Goal: Task Accomplishment & Management: Complete application form

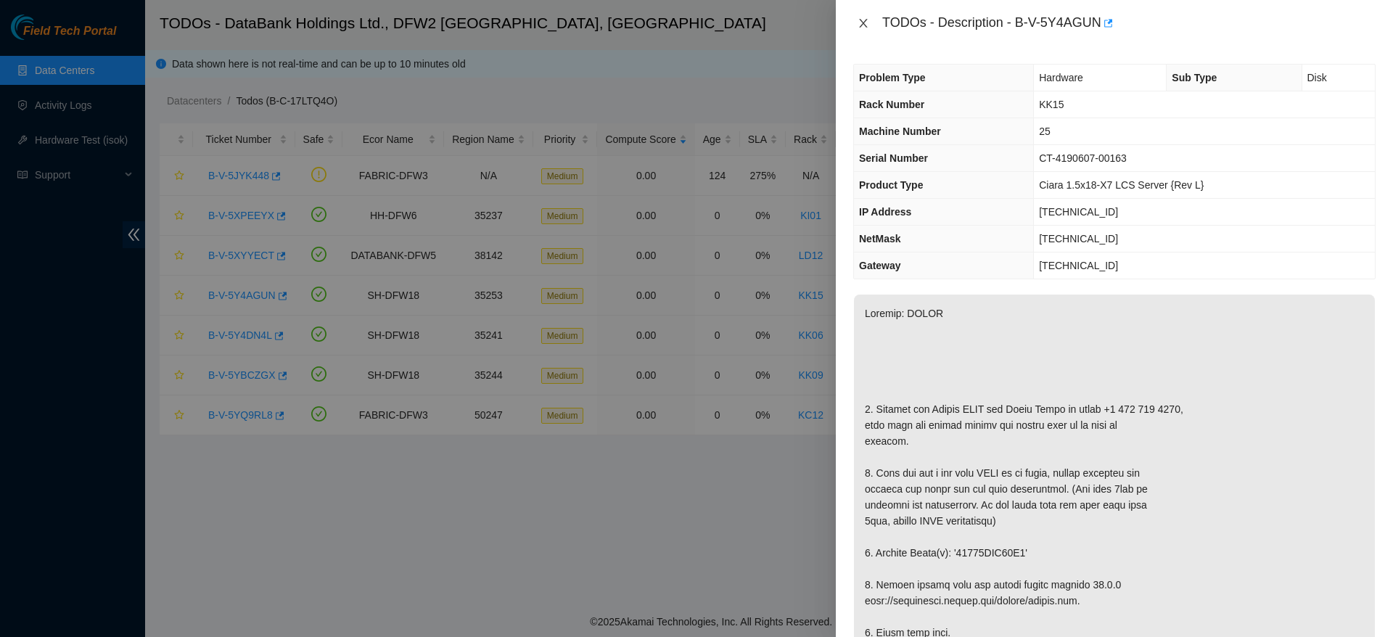
click at [861, 20] on icon "close" at bounding box center [863, 23] width 8 height 9
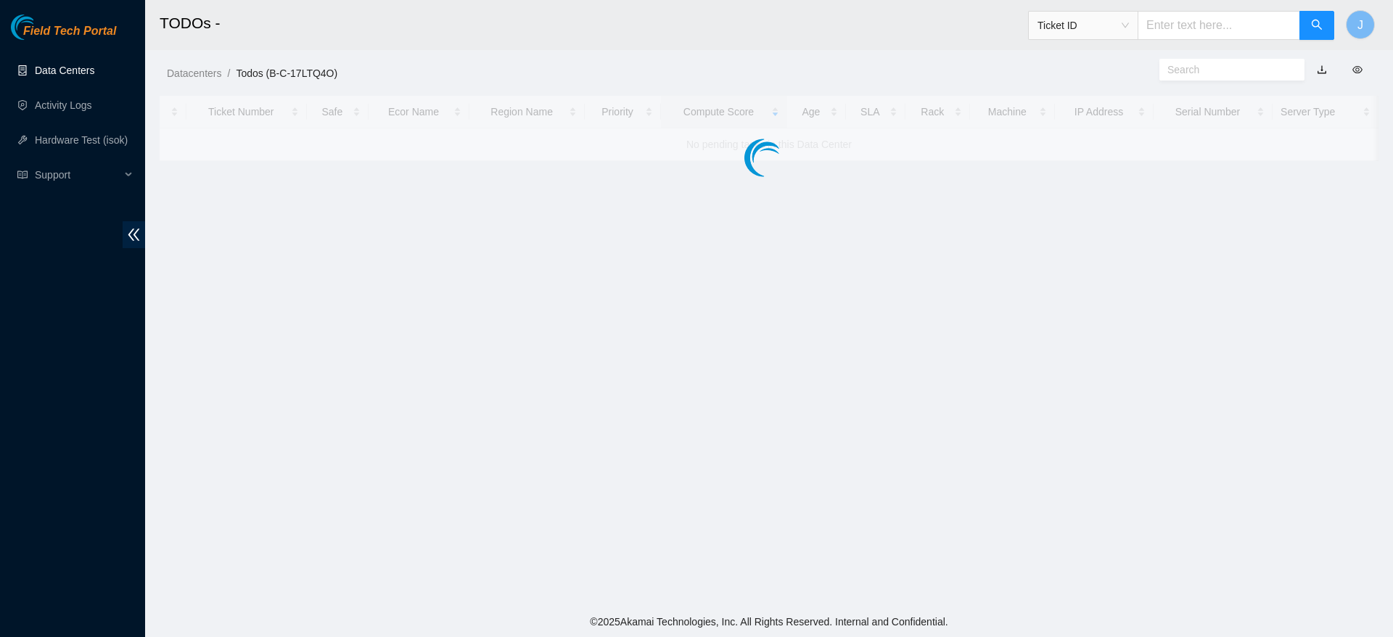
click at [78, 69] on link "Data Centers" at bounding box center [64, 71] width 59 height 12
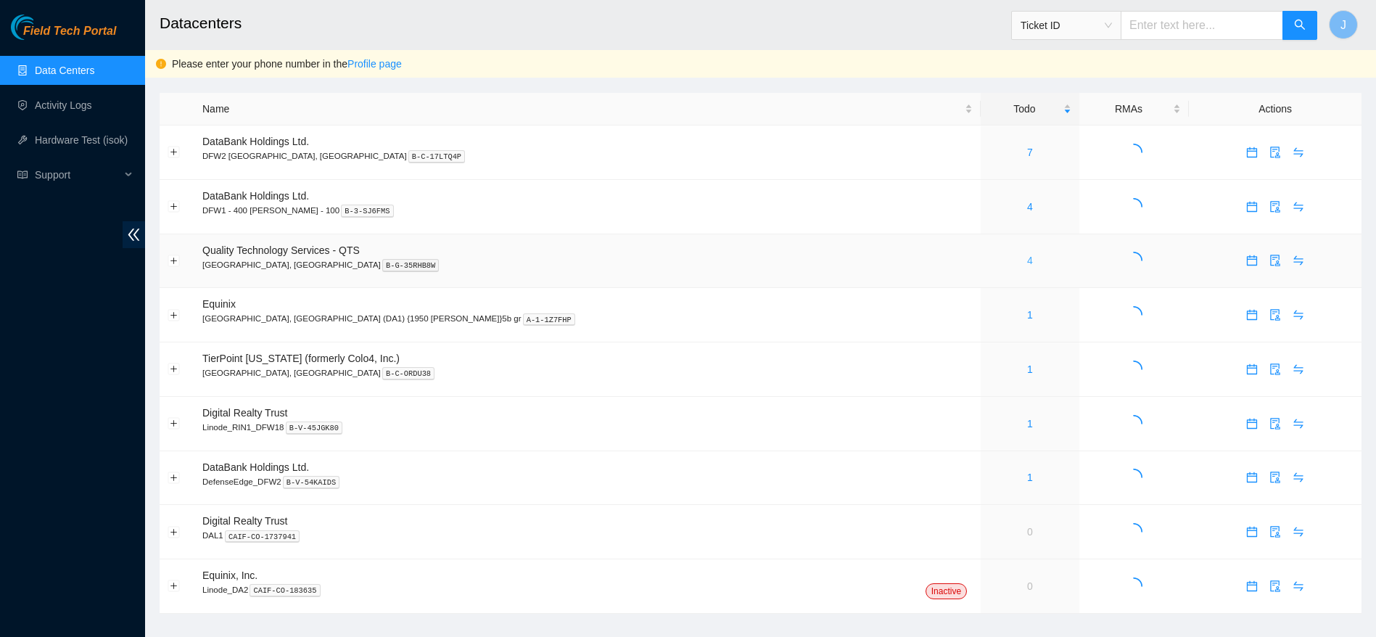
click at [1027, 263] on link "4" at bounding box center [1030, 261] width 6 height 12
click at [1027, 154] on link "7" at bounding box center [1030, 153] width 6 height 12
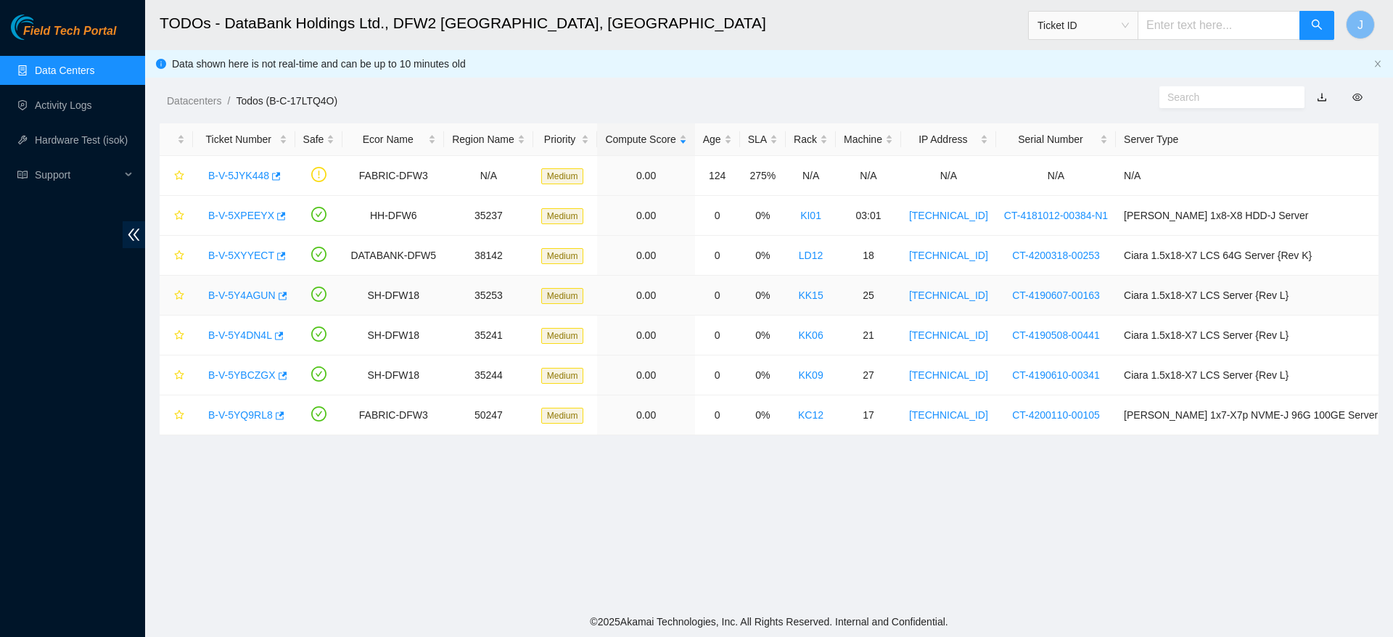
click at [233, 292] on link "B-V-5Y4AGUN" at bounding box center [241, 296] width 67 height 12
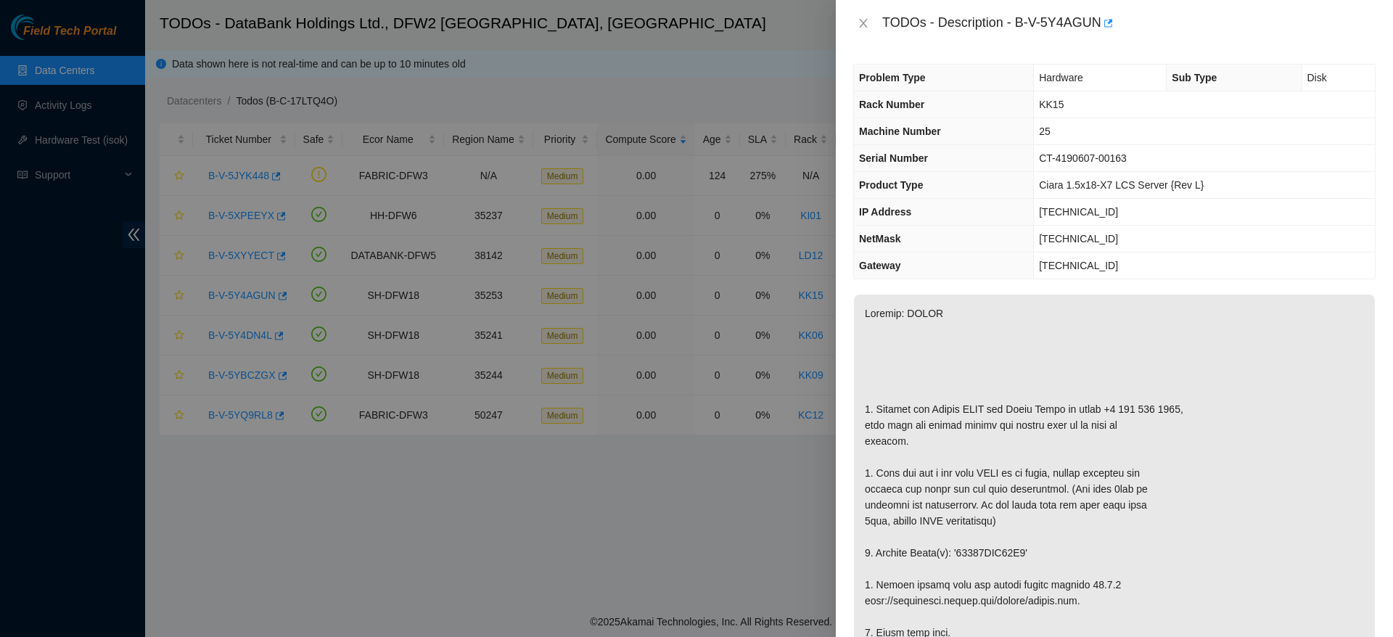
scroll to position [1109, 0]
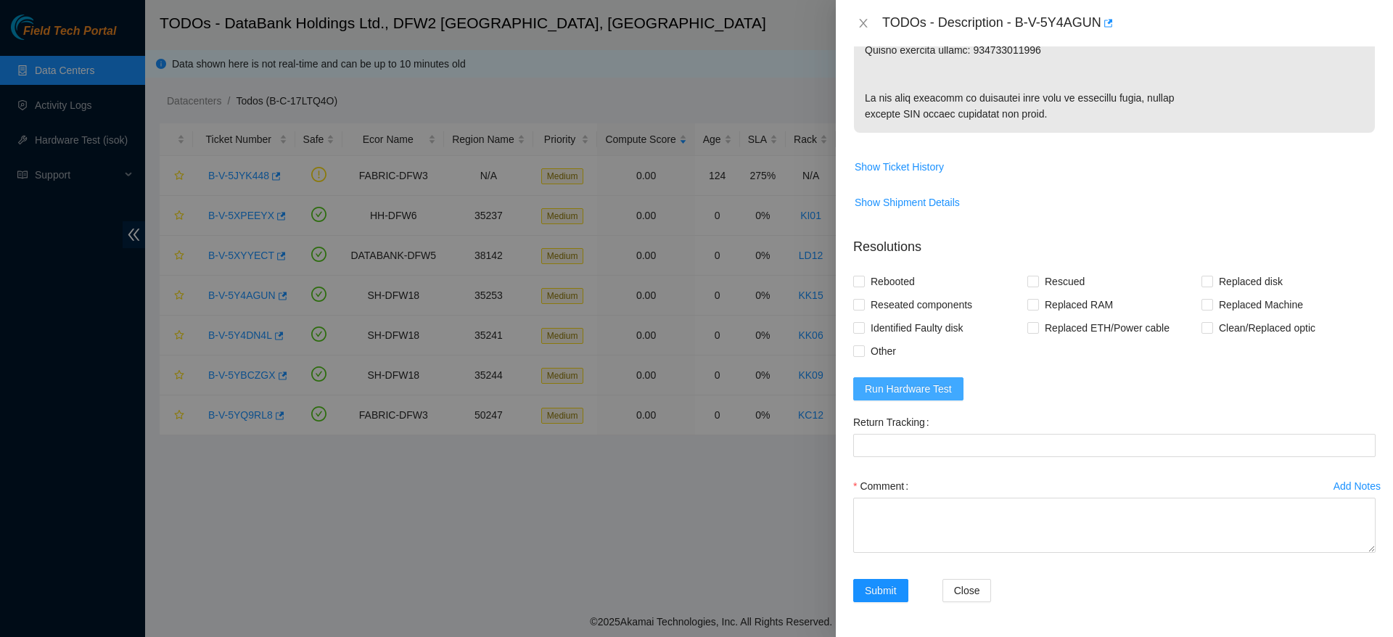
click at [915, 381] on span "Run Hardware Test" at bounding box center [908, 389] width 87 height 16
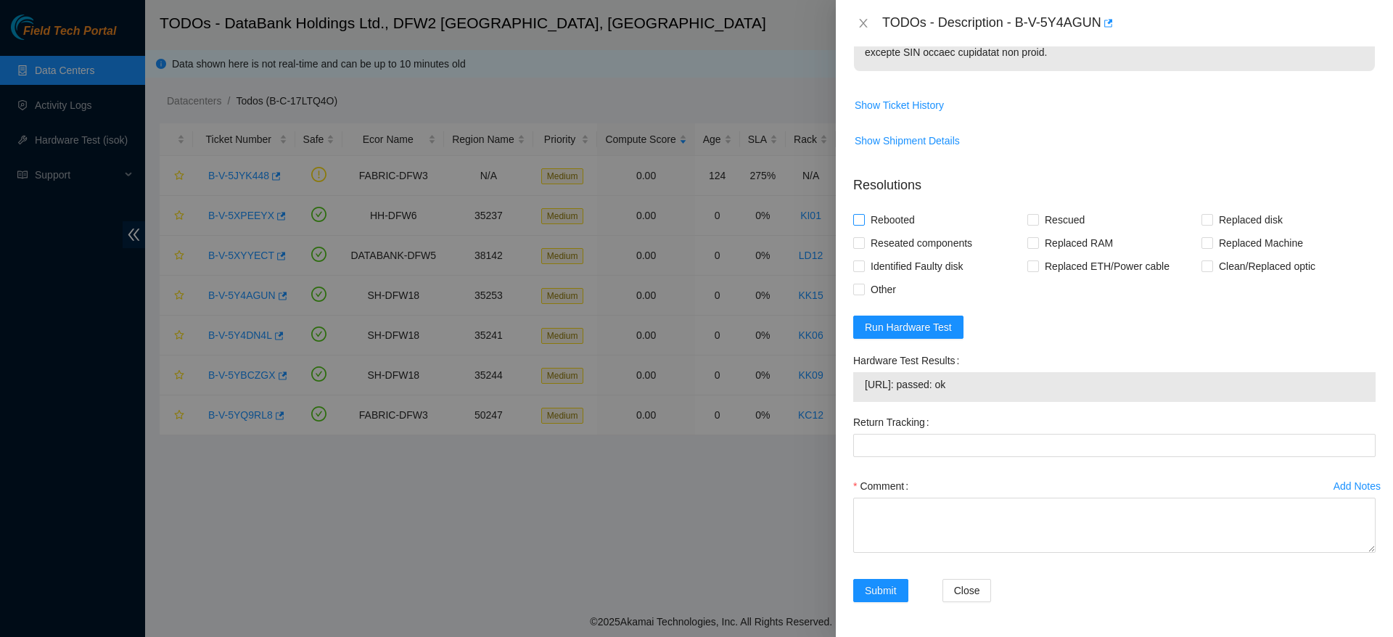
click at [906, 231] on span "Rebooted" at bounding box center [893, 219] width 56 height 23
click at [863, 224] on input "Rebooted" at bounding box center [858, 219] width 10 height 10
checkbox input "true"
click at [1061, 231] on span "Rescued" at bounding box center [1065, 219] width 52 height 23
click at [1038, 224] on input "Rescued" at bounding box center [1032, 219] width 10 height 10
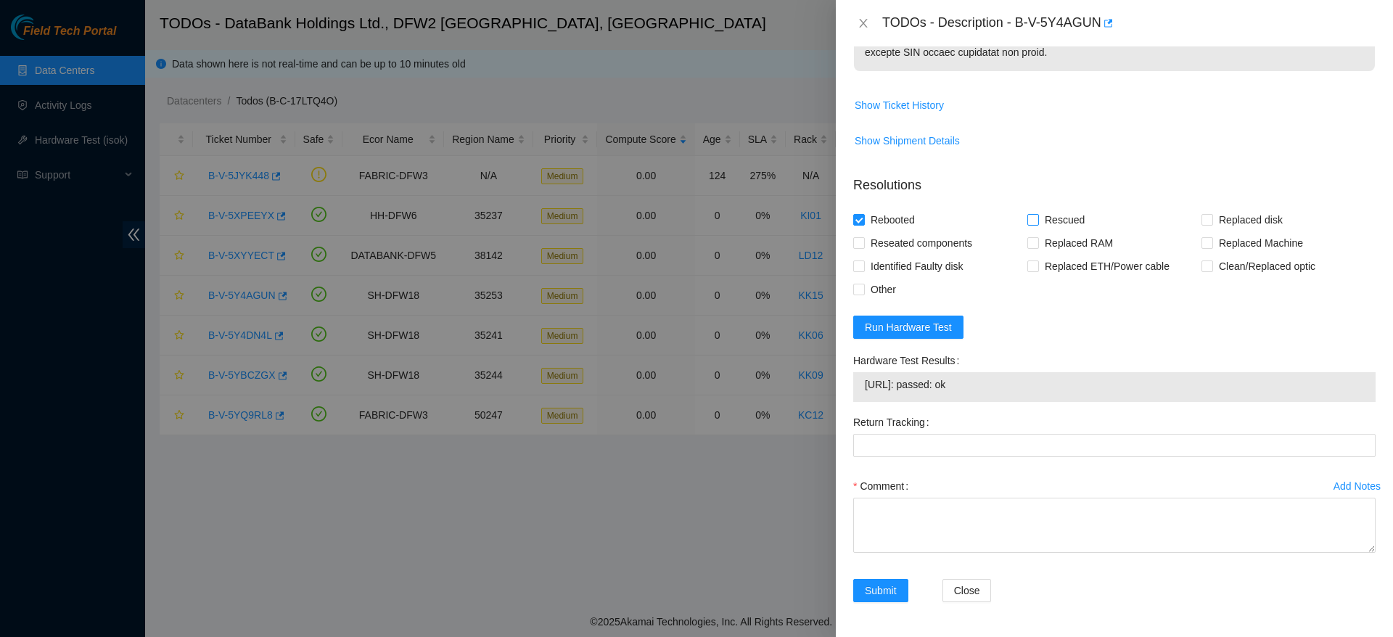
checkbox input "true"
click at [1249, 231] on span "Replaced disk" at bounding box center [1250, 219] width 75 height 23
click at [1212, 224] on input "Replaced disk" at bounding box center [1207, 219] width 10 height 10
checkbox input "true"
click at [986, 553] on textarea "Comment" at bounding box center [1114, 525] width 522 height 55
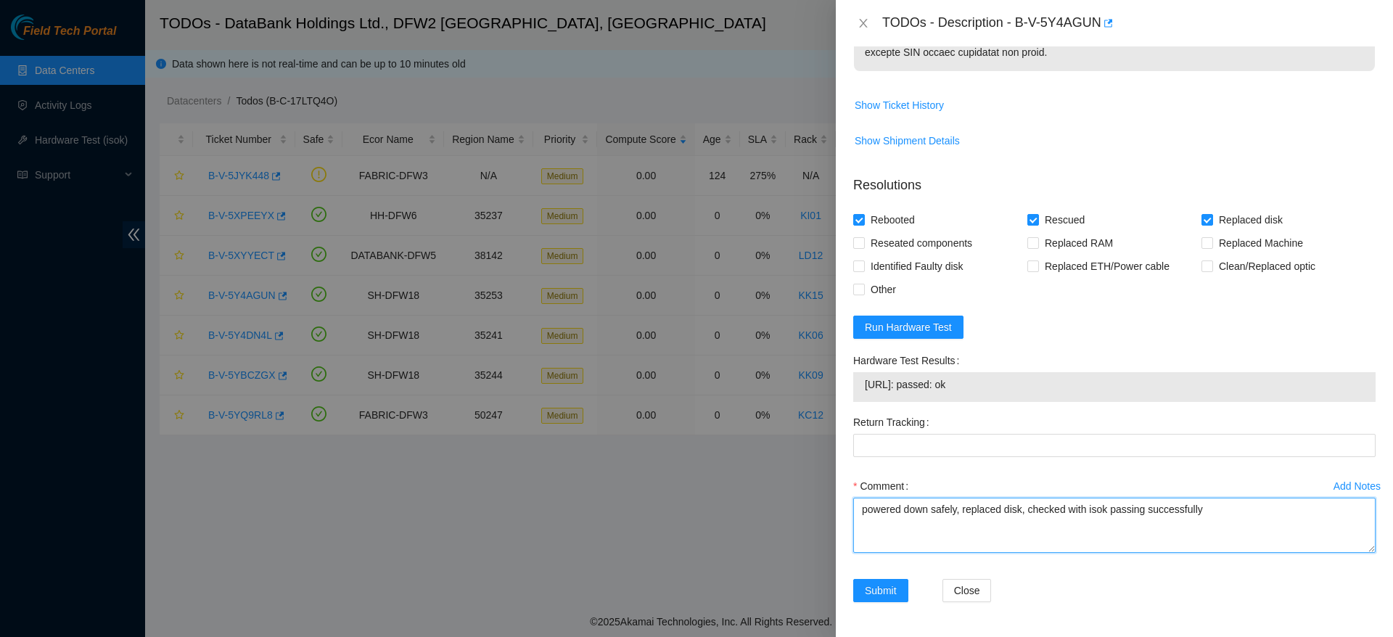
click at [1026, 553] on textarea "powered down safely, replaced disk, checked with isok passing successfully" at bounding box center [1114, 525] width 522 height 55
click at [1321, 553] on textarea "powered down safely, replaced disk, rescued, configured, checked with isok pass…" at bounding box center [1114, 525] width 522 height 55
paste textarea "Ticket: B-V-5Y4AGUN Good Disk: S45RNA0R333493 Bad Disk: 18521FDB74B9 Service Or…"
drag, startPoint x: 1116, startPoint y: 606, endPoint x: 974, endPoint y: 609, distance: 142.2
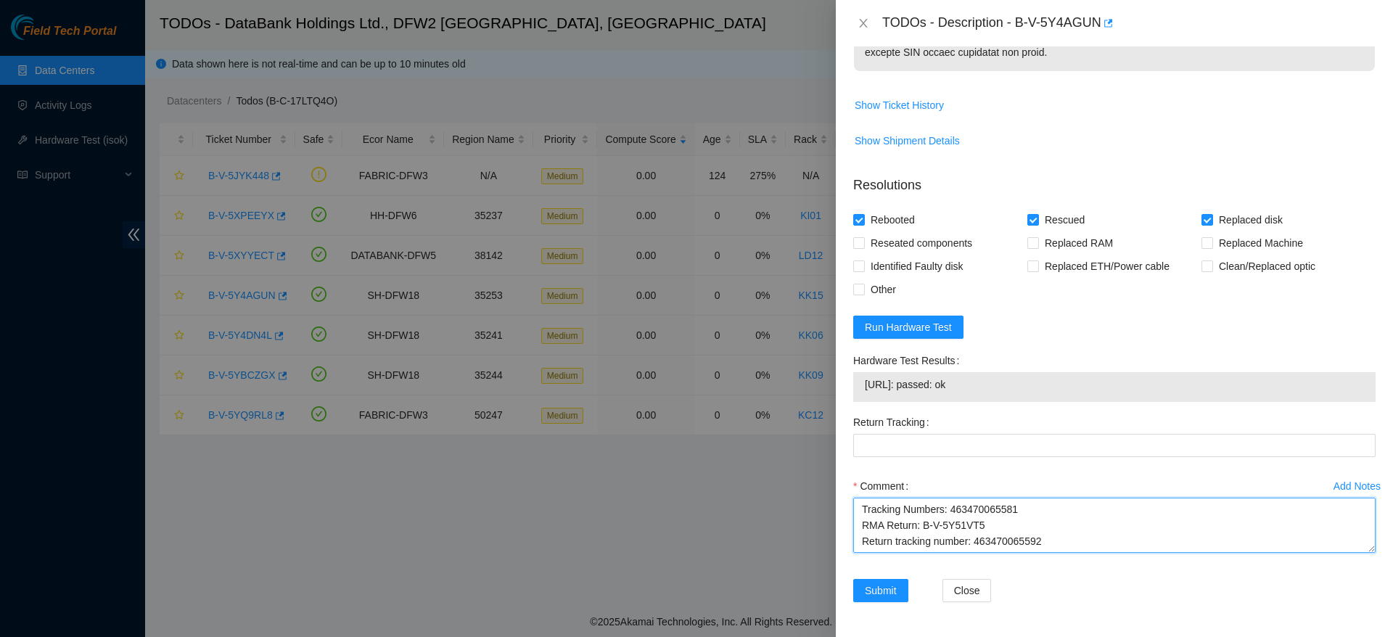
click at [974, 553] on textarea "powered down safely, replaced disk, rescued, configured, checked with isok pass…" at bounding box center [1114, 525] width 522 height 55
type textarea "powered down safely, replaced disk, rescued, configured, checked with isok pass…"
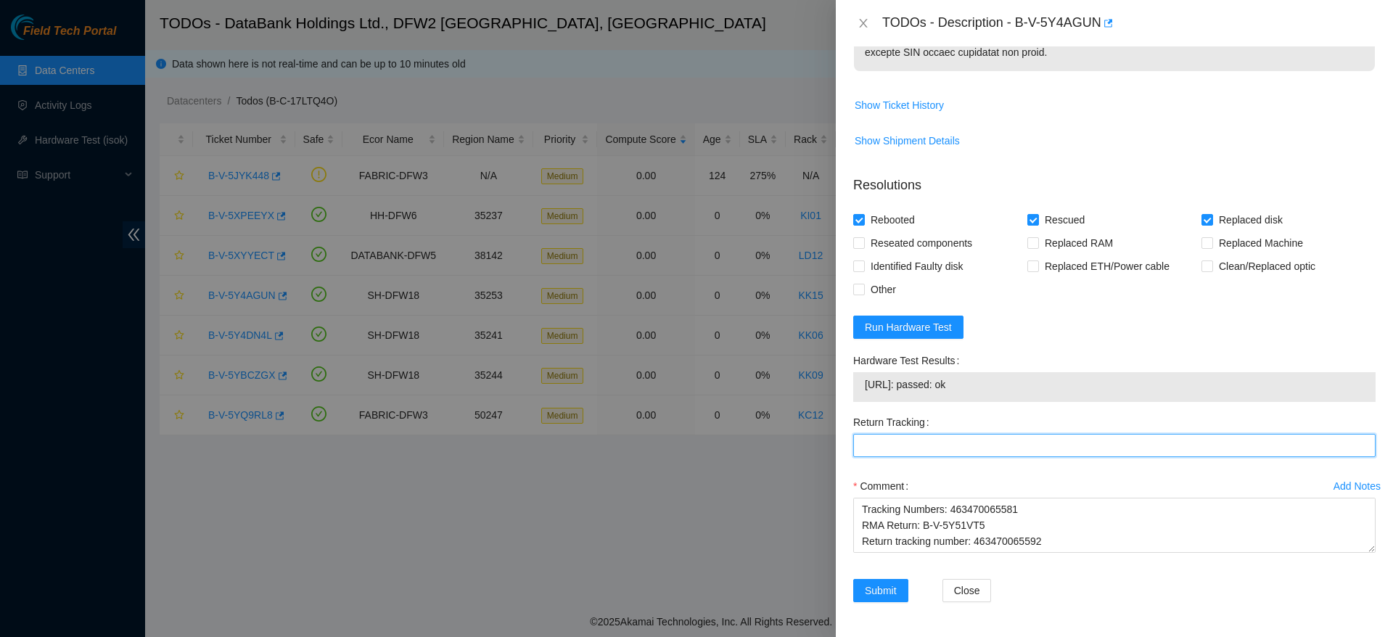
paste Tracking "463470065592"
click at [975, 457] on Tracking "Return Tracking" at bounding box center [1114, 445] width 522 height 23
type Tracking "463470065592"
click at [884, 600] on button "Submit" at bounding box center [880, 590] width 55 height 23
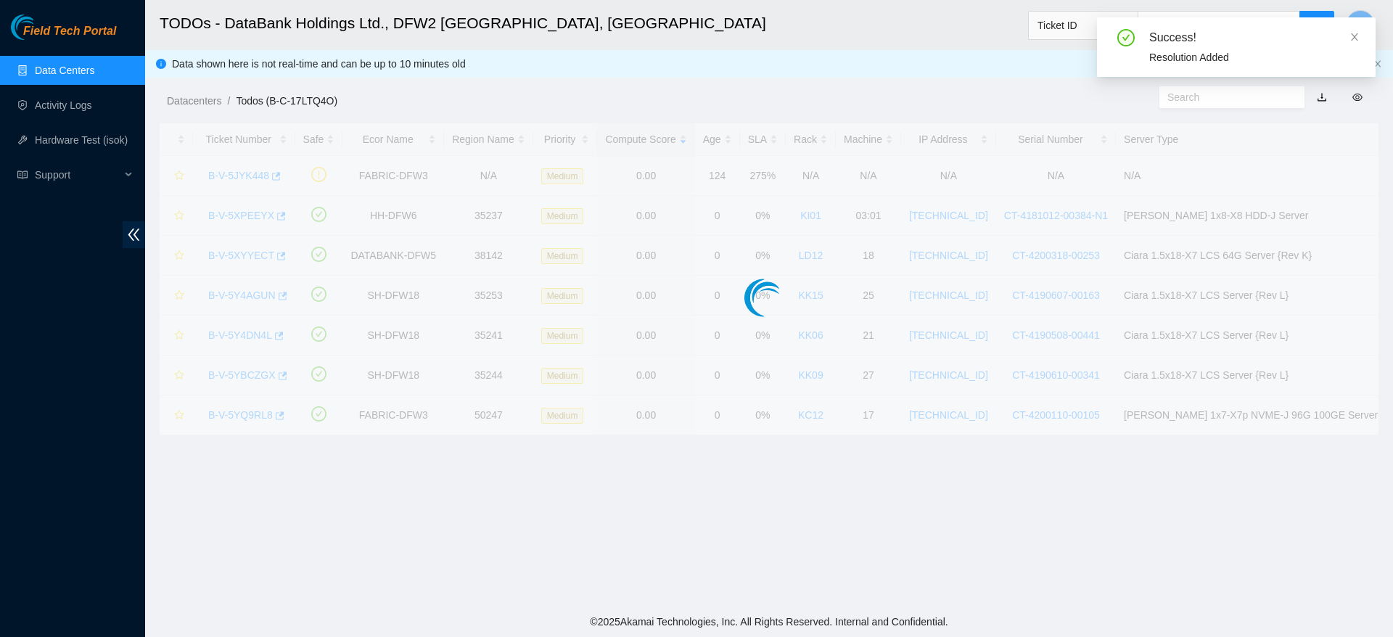
scroll to position [348, 0]
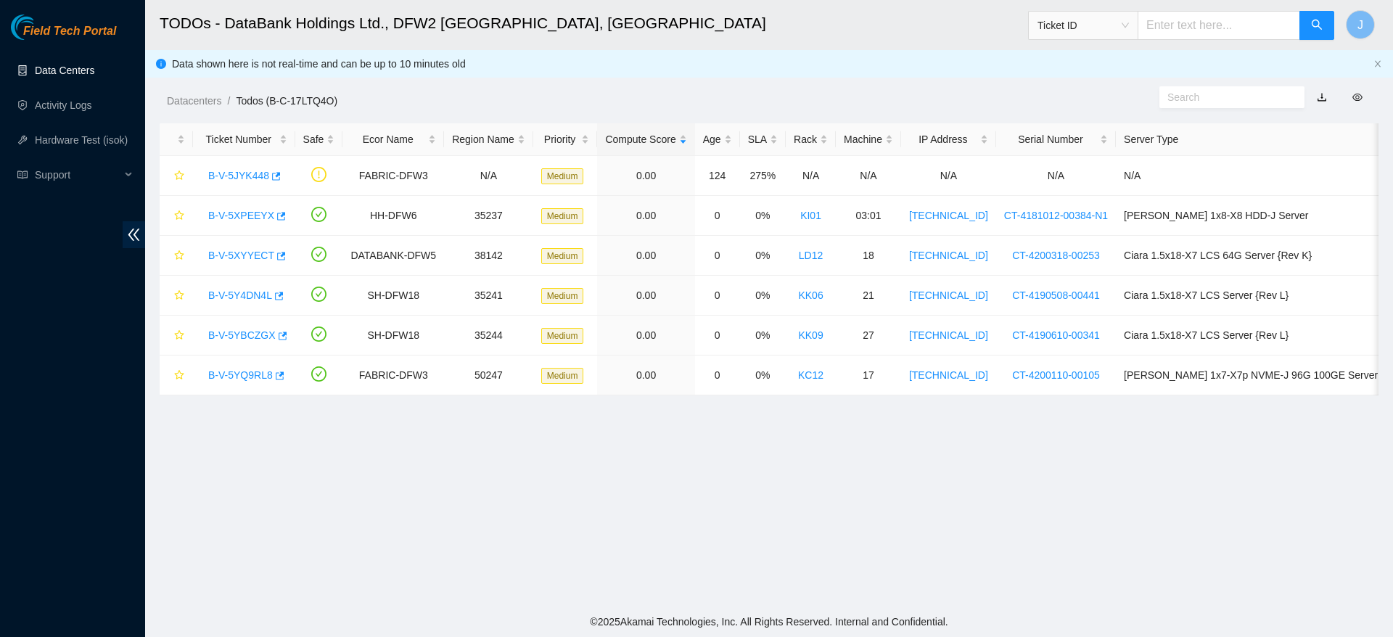
click at [65, 73] on link "Data Centers" at bounding box center [64, 71] width 59 height 12
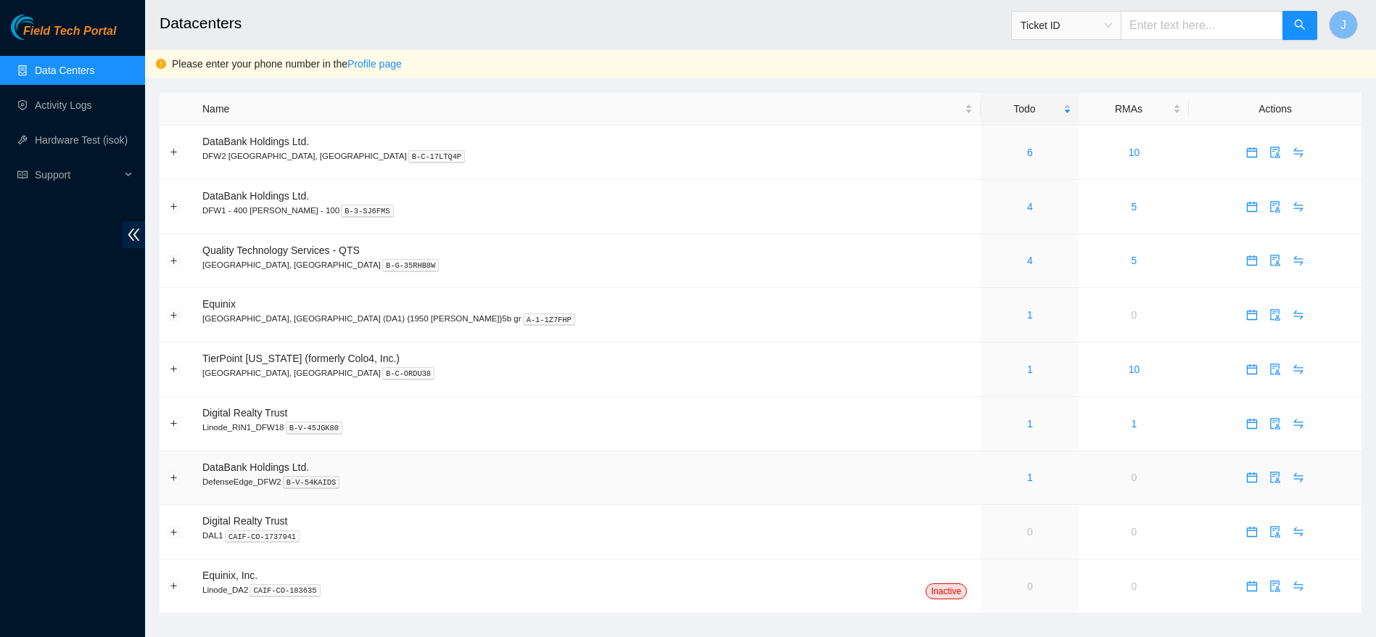
scroll to position [22, 0]
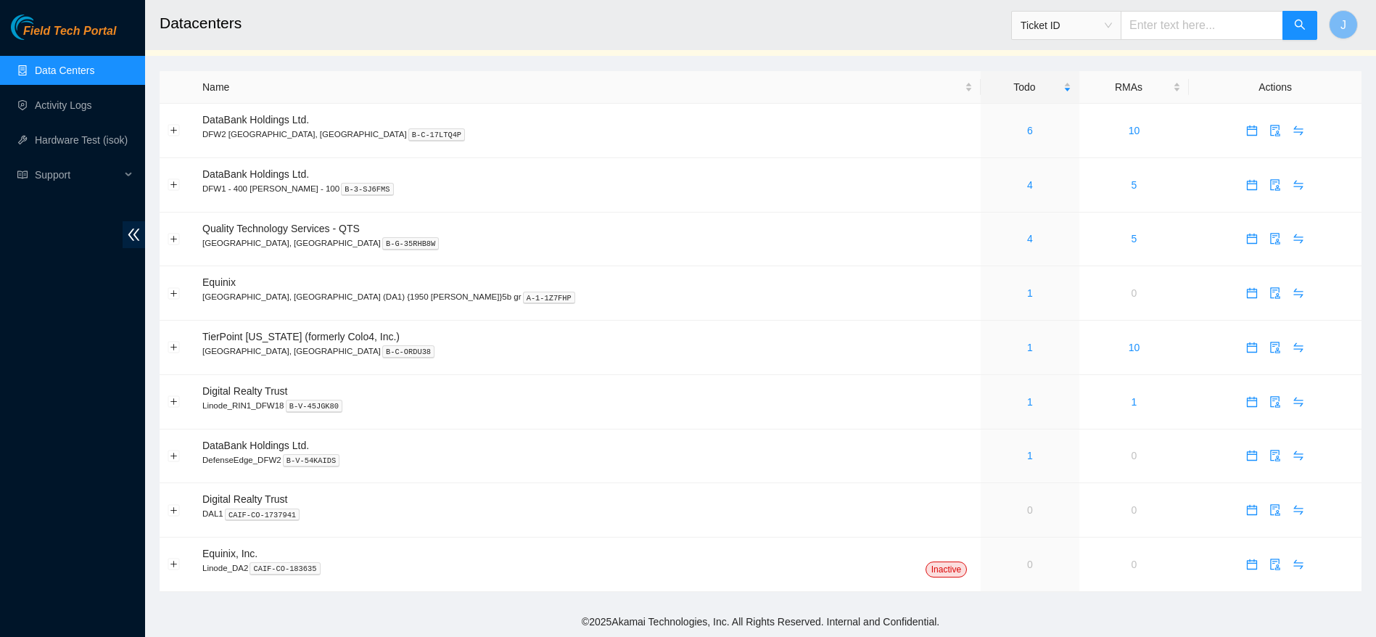
click at [25, 347] on div "Field Tech Portal Data Centers Activity Logs Hardware Test (isok) Support" at bounding box center [72, 326] width 145 height 623
